Goal: Obtain resource: Obtain resource

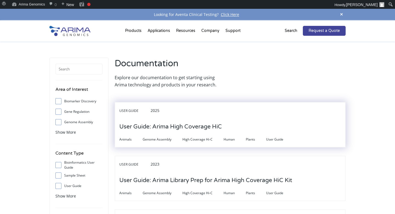
click at [196, 117] on div "User Guide 2025" at bounding box center [230, 112] width 222 height 12
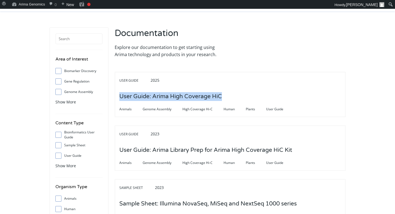
scroll to position [67, 0]
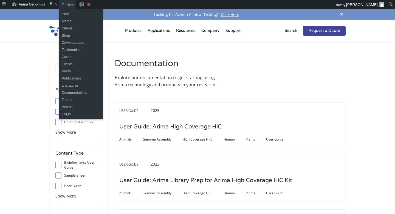
click at [70, 5] on span "New" at bounding box center [70, 4] width 8 height 9
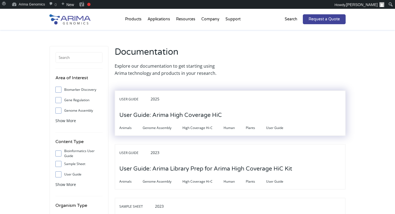
click at [171, 112] on h3 "User Guide: Arima High Coverage HiC" at bounding box center [170, 114] width 103 height 17
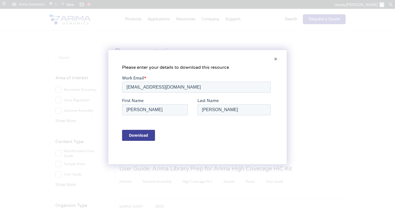
click at [319, 82] on div "Please enter your details to download this resource" at bounding box center [197, 107] width 395 height 214
